Goal: Task Accomplishment & Management: Use online tool/utility

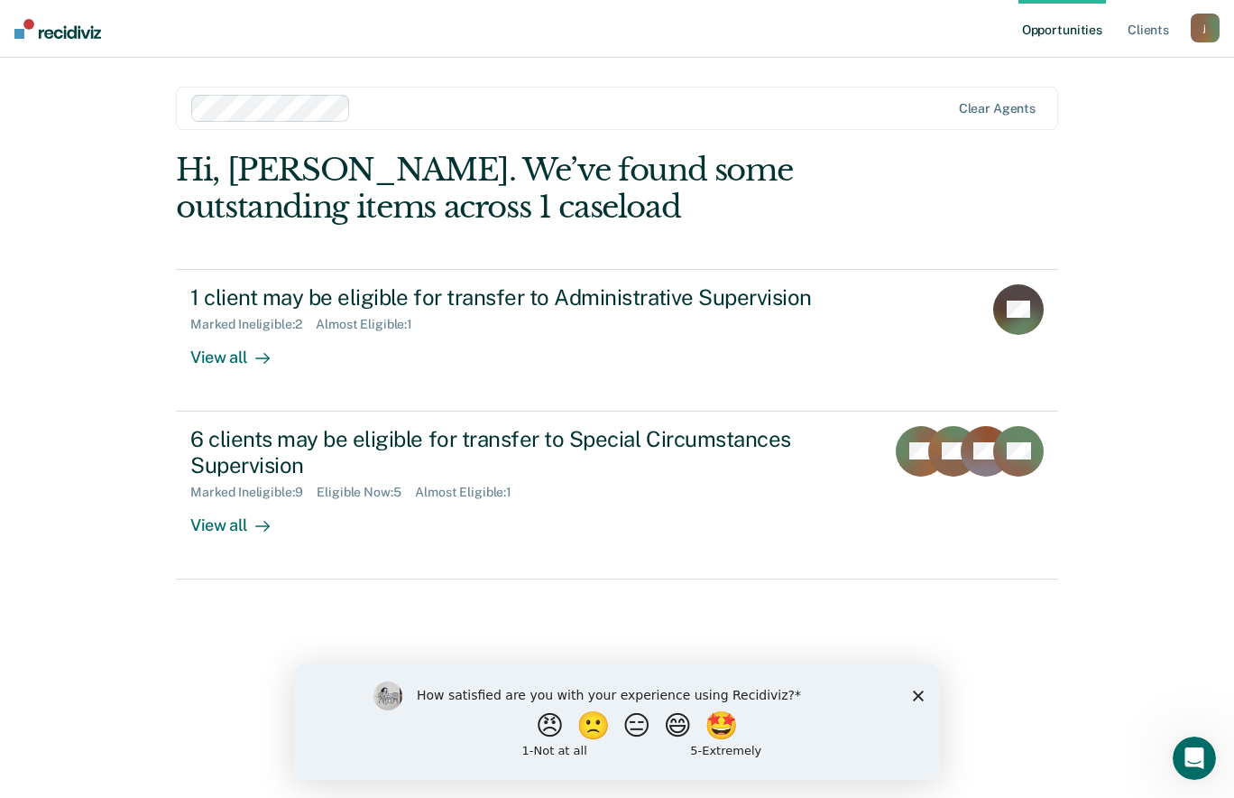
click at [920, 689] on icon "Close survey" at bounding box center [918, 694] width 11 height 11
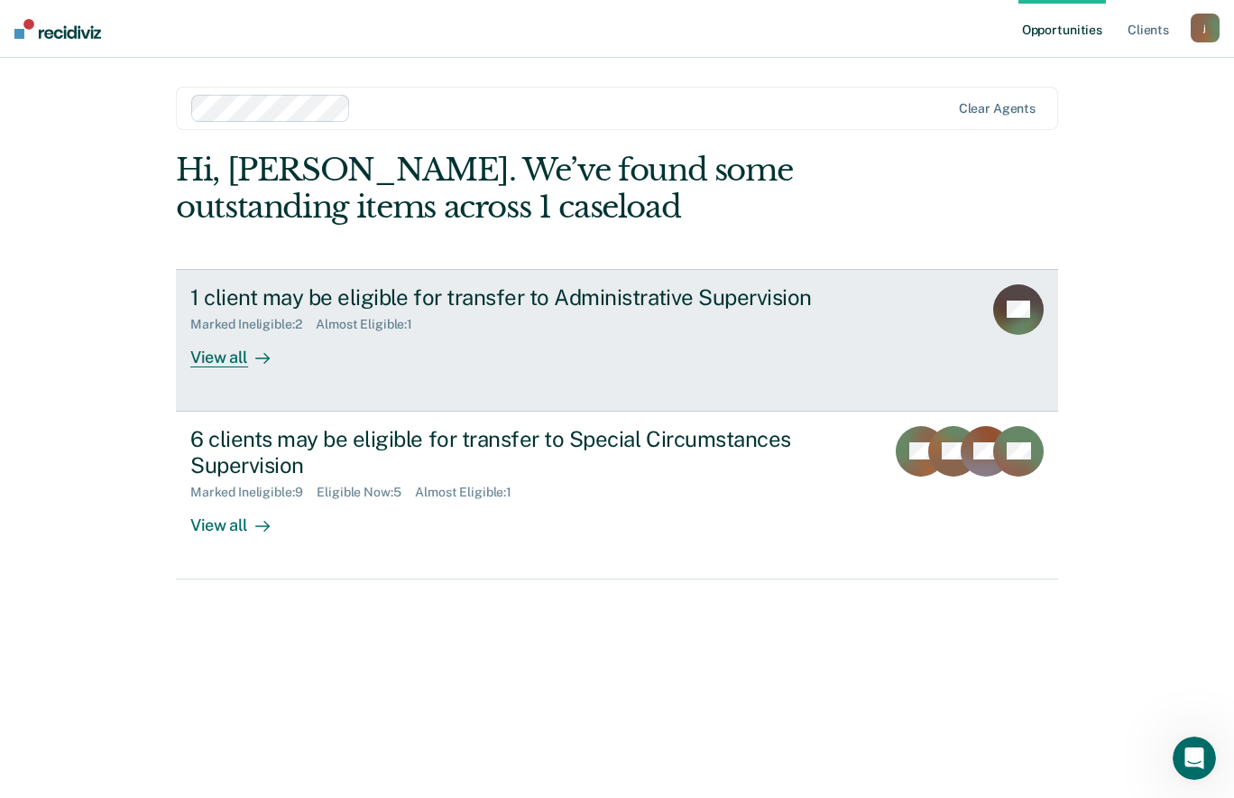
click at [328, 300] on div "1 client may be eligible for transfer to Administrative Supervision" at bounding box center [506, 297] width 633 height 26
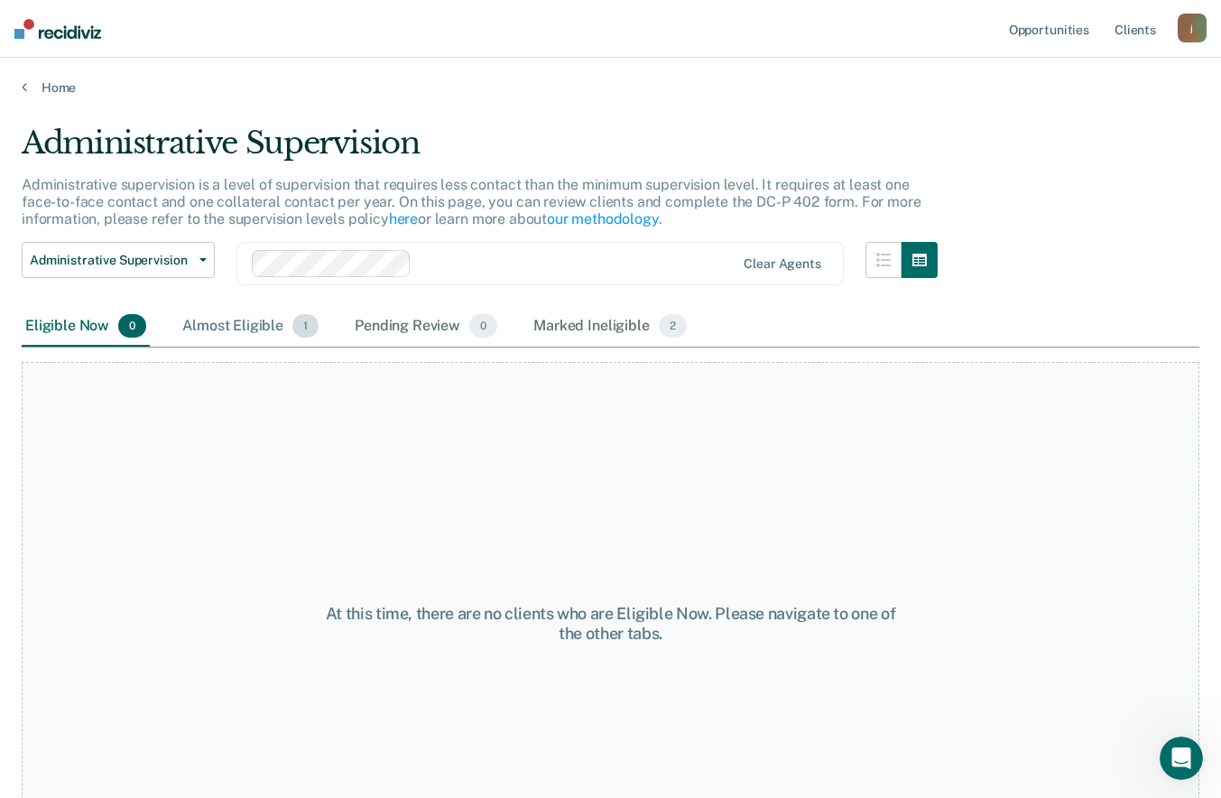
click at [260, 327] on div "Almost Eligible 1" at bounding box center [250, 327] width 143 height 40
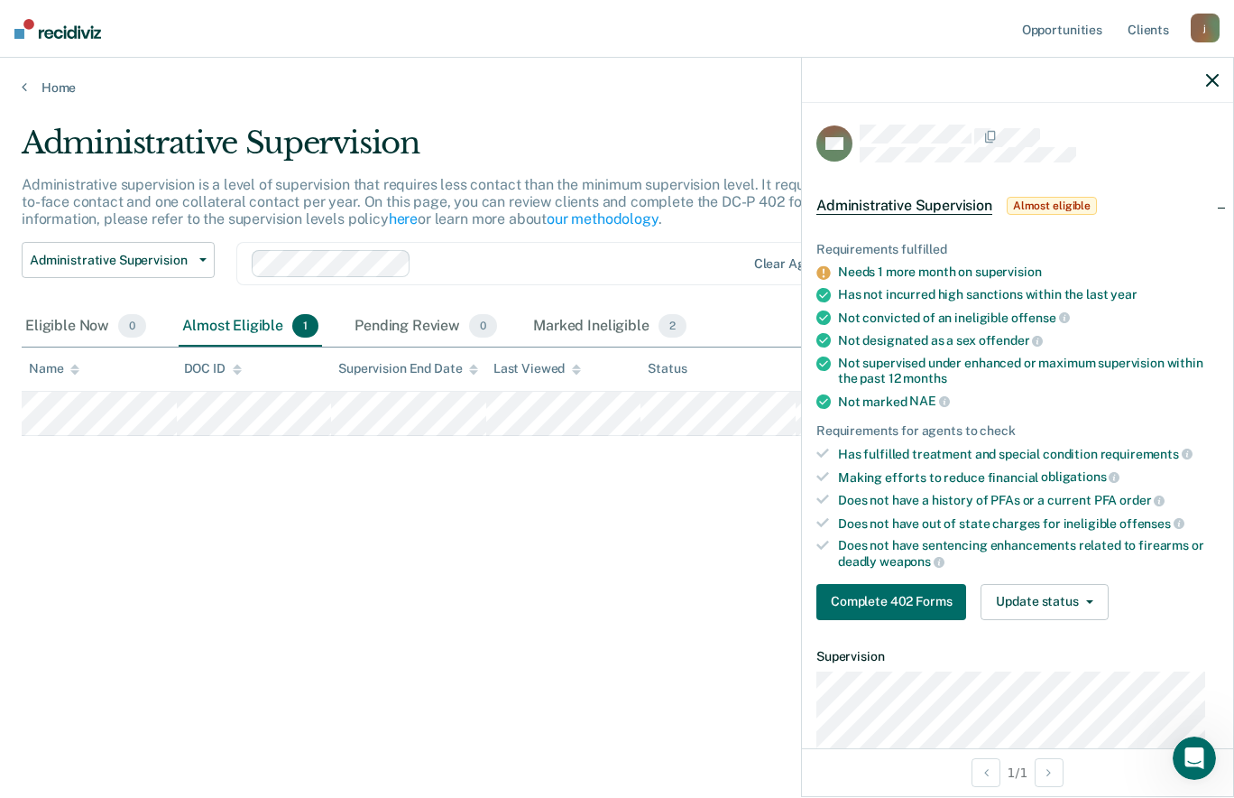
click at [827, 270] on icon at bounding box center [824, 273] width 14 height 14
click at [651, 627] on div "Administrative Supervision Administrative supervision is a level of supervision…" at bounding box center [617, 394] width 1191 height 538
click at [1210, 76] on icon "button" at bounding box center [1212, 80] width 13 height 13
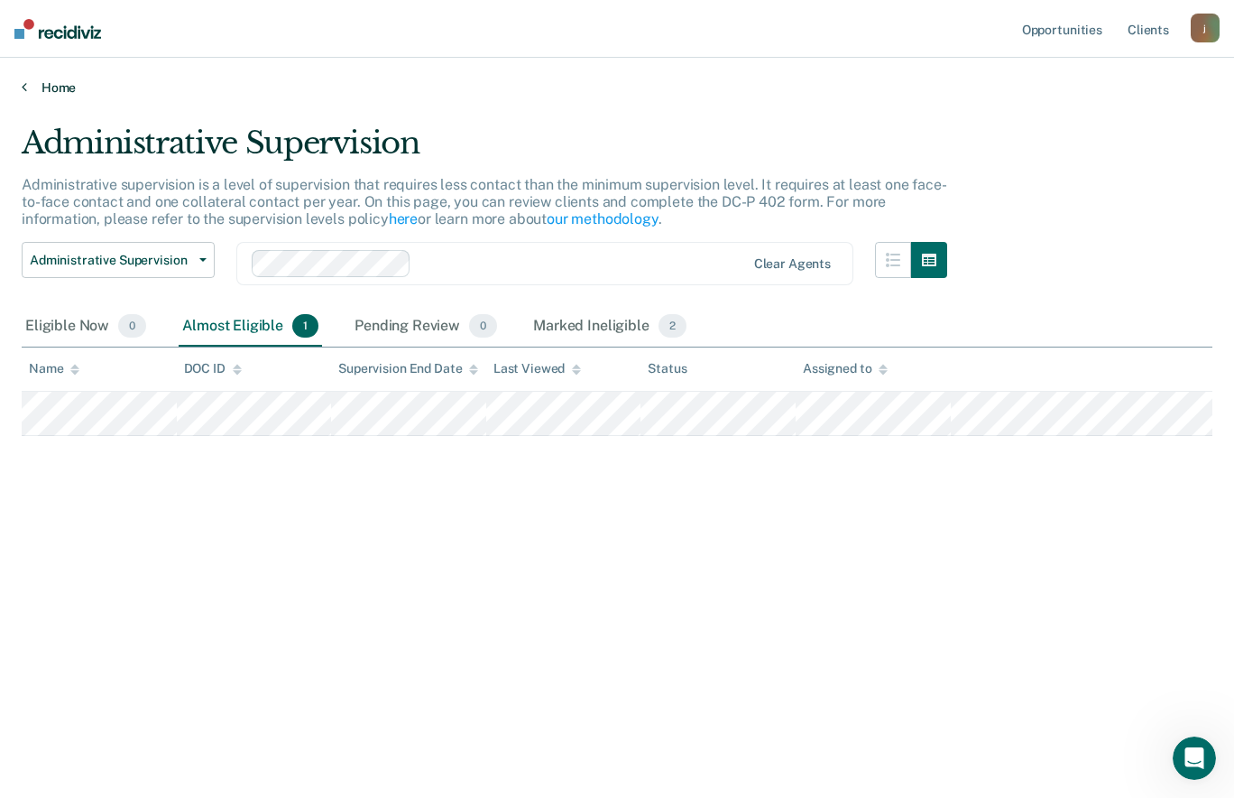
click at [39, 88] on link "Home" at bounding box center [617, 87] width 1191 height 16
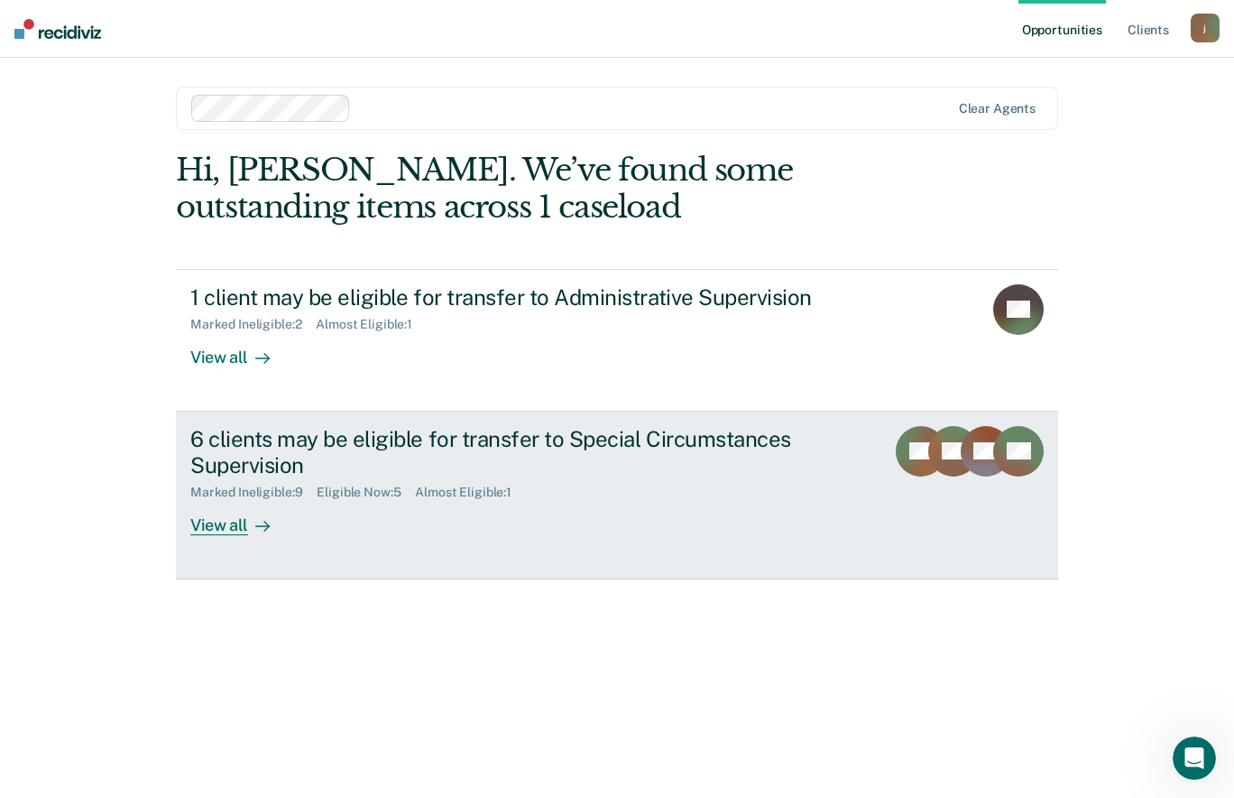
click at [254, 467] on div "6 clients may be eligible for transfer to Special Circumstances Supervision" at bounding box center [506, 452] width 633 height 52
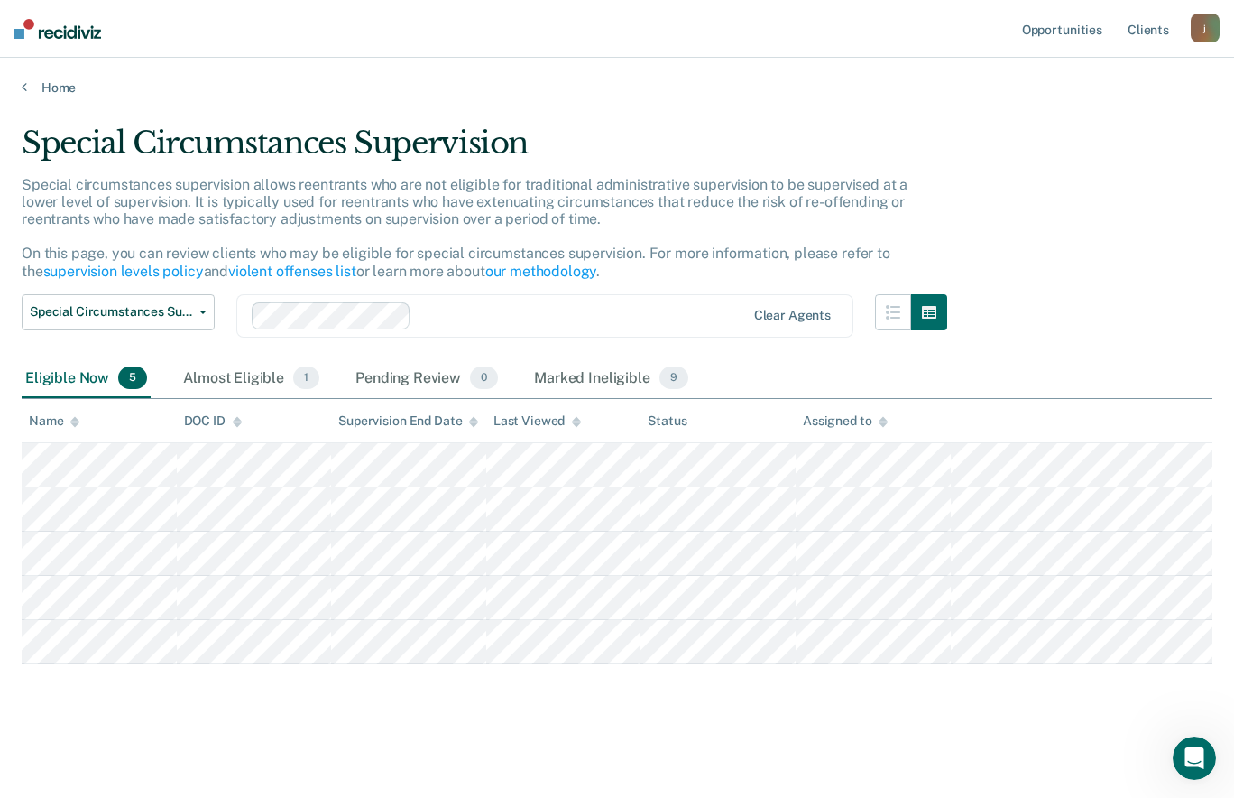
click at [1086, 244] on div "Special Circumstances Supervision Special circumstances supervision allows reen…" at bounding box center [617, 394] width 1191 height 538
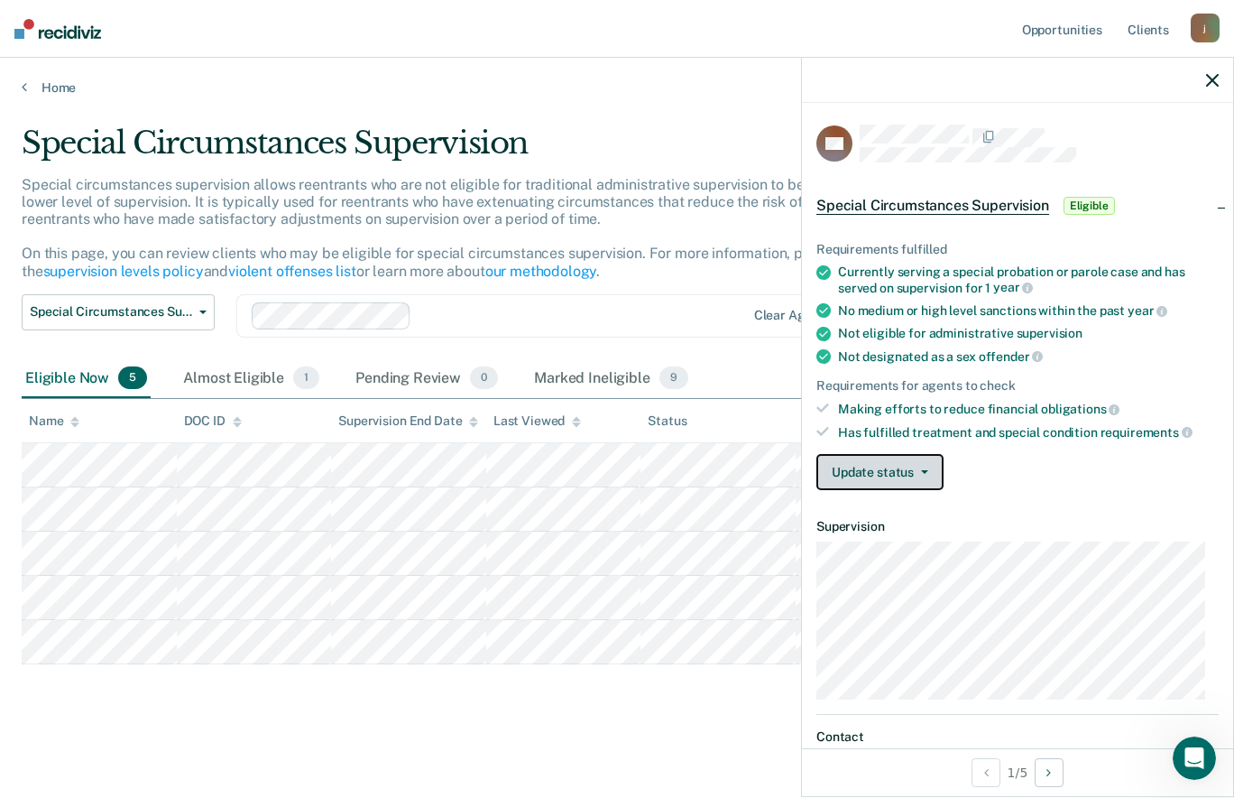
click at [921, 470] on icon "button" at bounding box center [924, 472] width 7 height 4
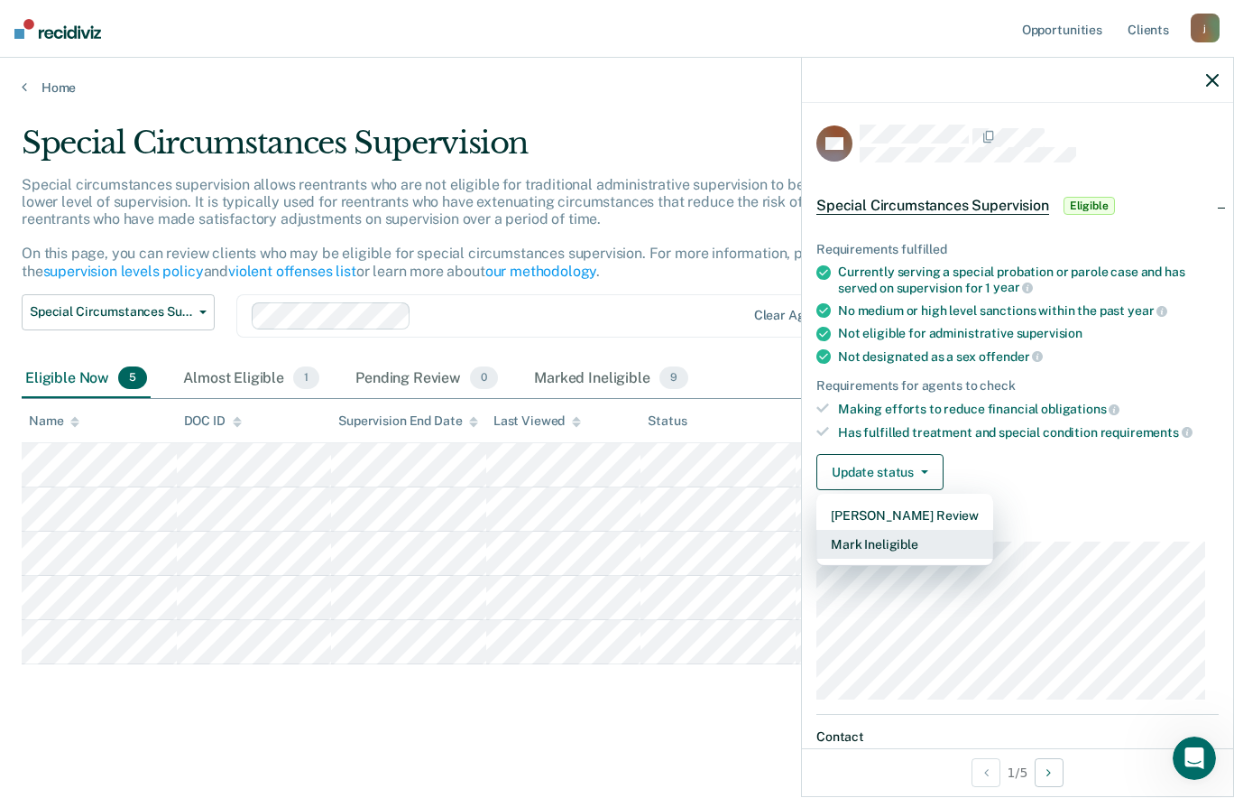
click at [907, 543] on button "Mark Ineligible" at bounding box center [905, 544] width 177 height 29
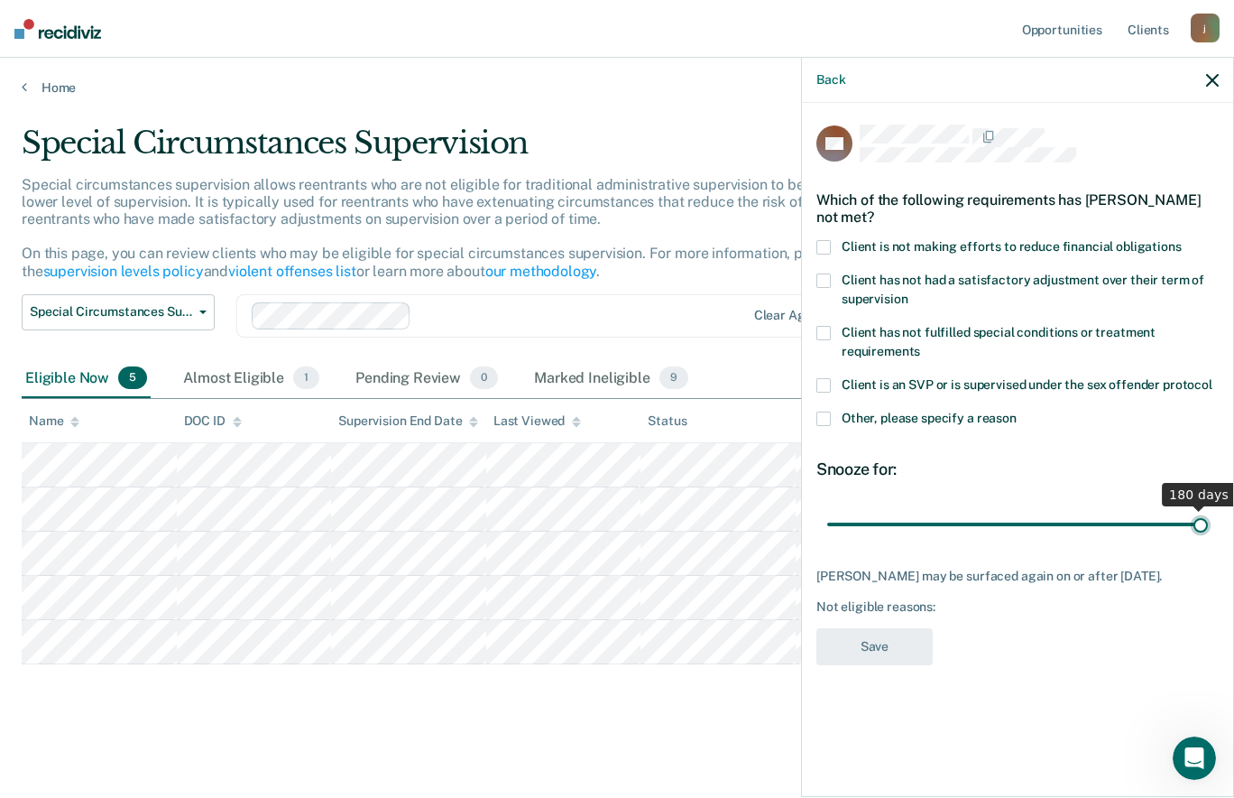
drag, startPoint x: 891, startPoint y: 522, endPoint x: 1236, endPoint y: 506, distance: 345.9
type input "180"
click at [1208, 508] on input "range" at bounding box center [1017, 524] width 381 height 32
